Goal: Transaction & Acquisition: Download file/media

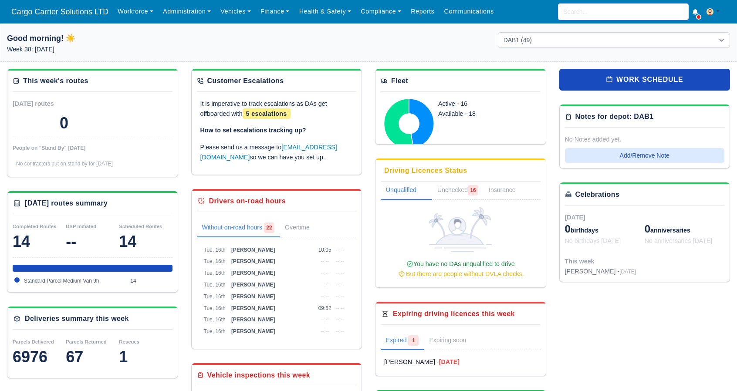
click at [606, 9] on input "search" at bounding box center [623, 11] width 131 height 17
click at [125, 8] on link "Workforce" at bounding box center [135, 11] width 45 height 17
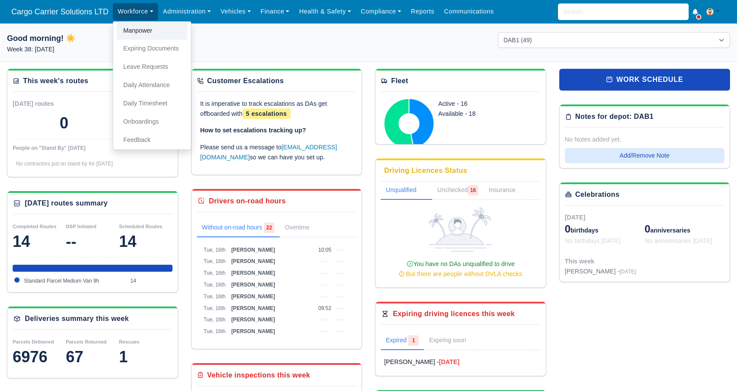
click at [132, 24] on link "Manpower" at bounding box center [152, 31] width 71 height 18
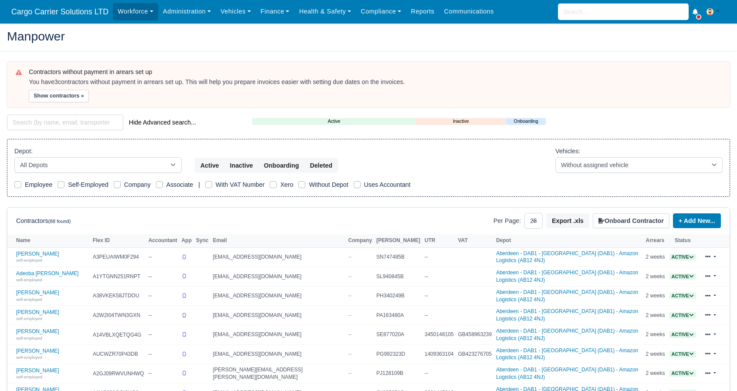
select select "25"
click at [46, 253] on link "[PERSON_NAME] self-employed" at bounding box center [52, 257] width 72 height 13
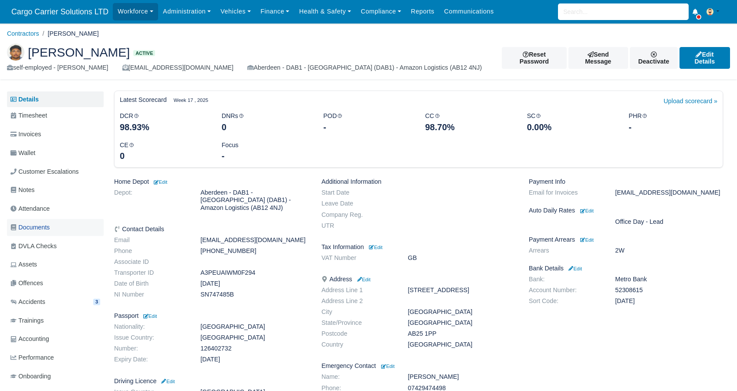
click at [31, 223] on span "Documents" at bounding box center [29, 228] width 39 height 10
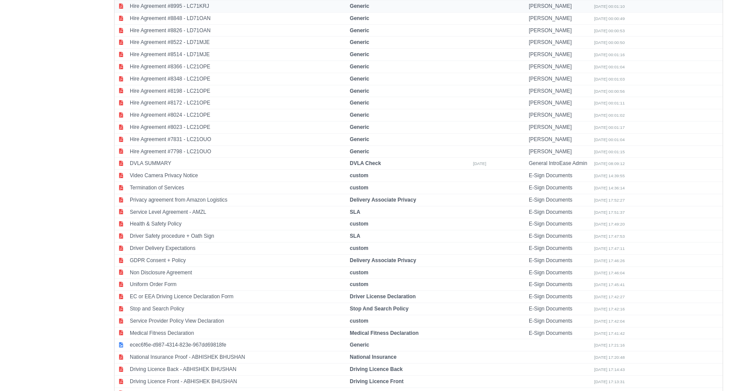
scroll to position [1249, 0]
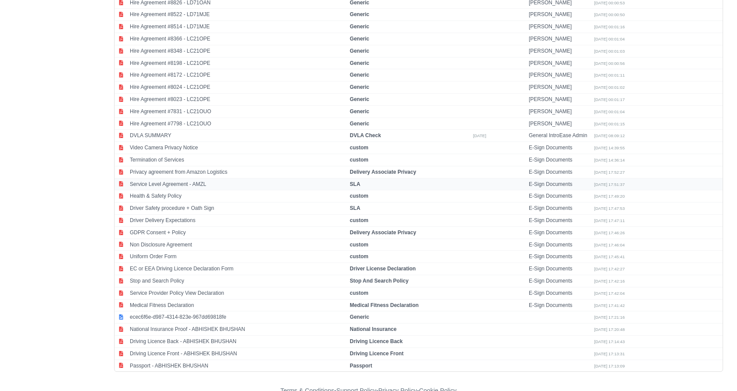
click at [183, 178] on td "Service Level Agreement - AMZL" at bounding box center [238, 184] width 220 height 12
select select "sla"
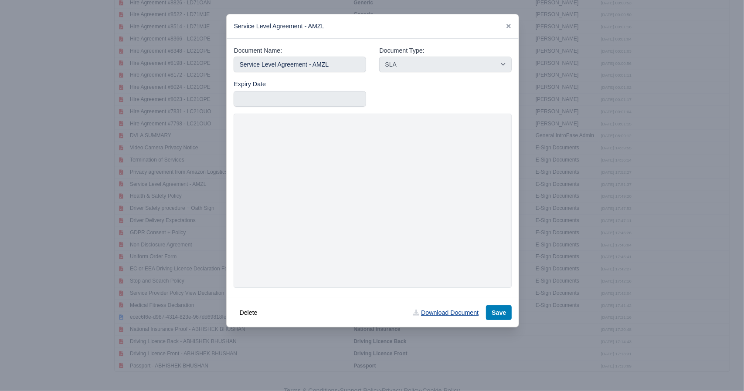
click at [457, 314] on link "Download Document" at bounding box center [445, 312] width 77 height 15
click at [512, 25] on div "Service Level Agreement - AMZL" at bounding box center [373, 26] width 292 height 24
click at [510, 25] on icon at bounding box center [508, 26] width 4 height 4
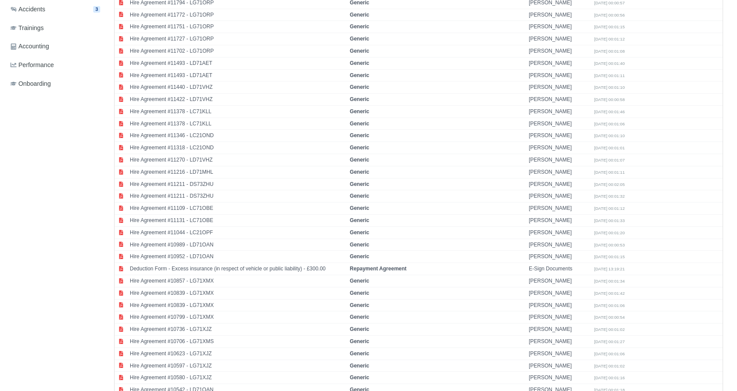
scroll to position [0, 0]
